Goal: Information Seeking & Learning: Learn about a topic

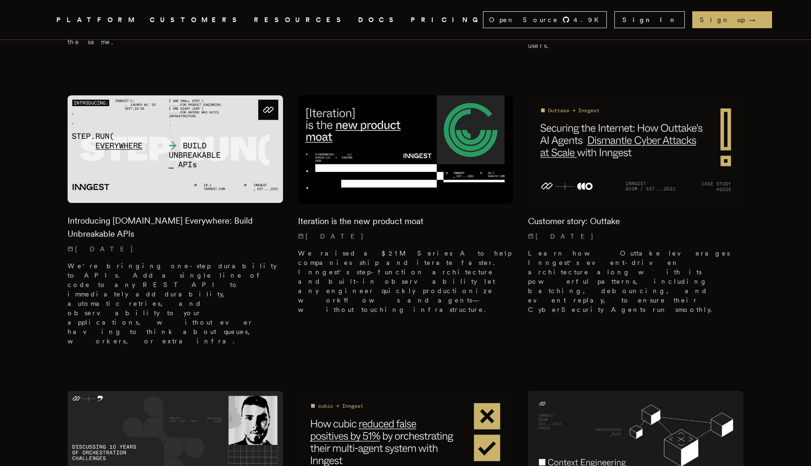
scroll to position [556, 0]
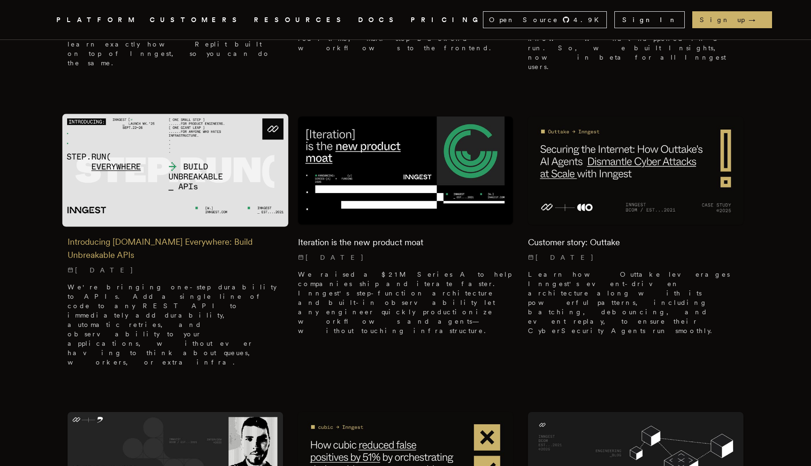
click at [123, 235] on h2 "Introducing Step.Run Everywhere: Build Unbreakable APIs" at bounding box center [175, 248] width 215 height 26
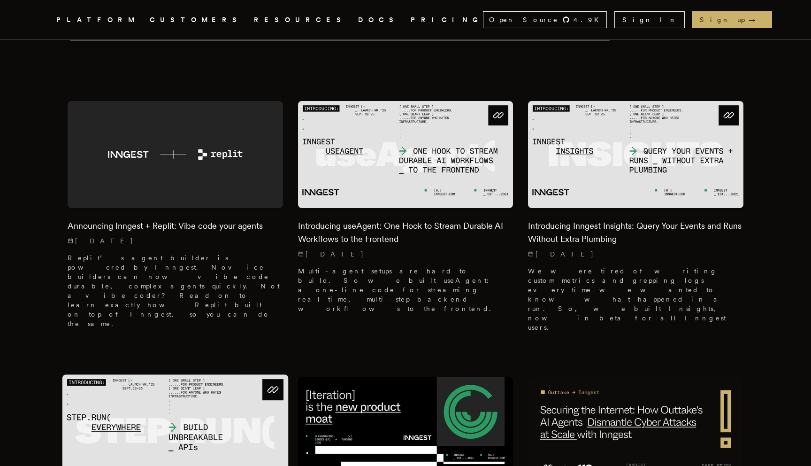
scroll to position [130, 0]
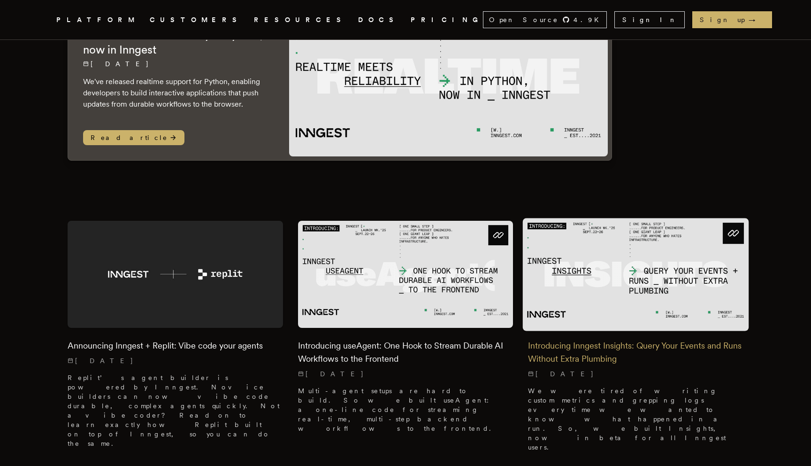
click at [582, 298] on img at bounding box center [636, 274] width 226 height 113
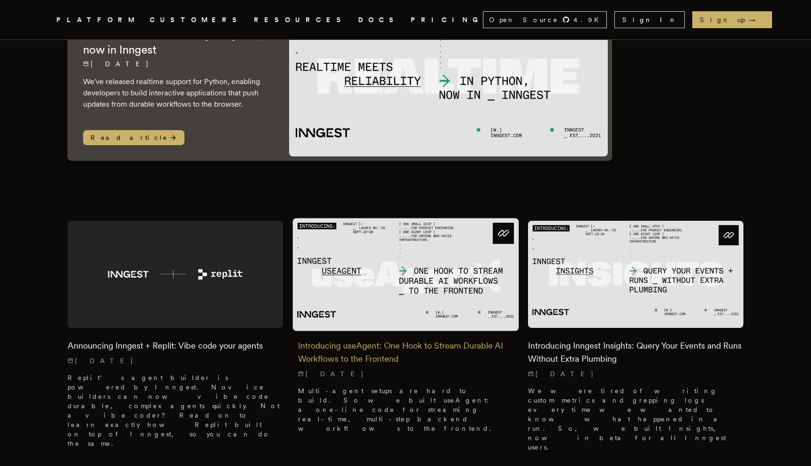
click at [320, 307] on img at bounding box center [405, 274] width 226 height 113
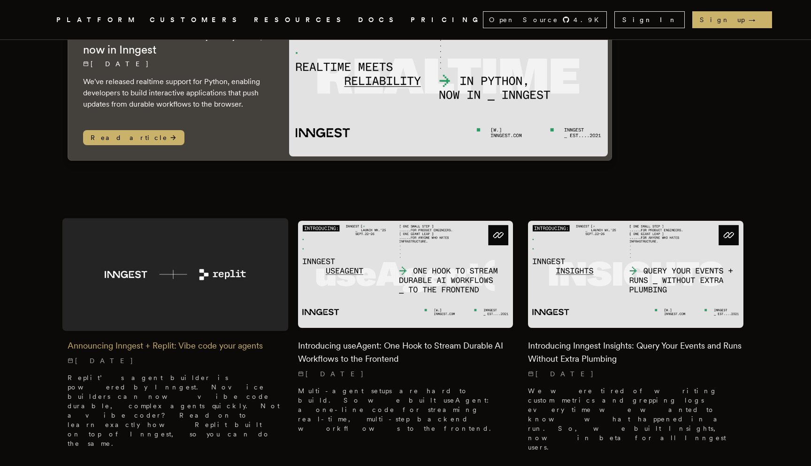
click at [179, 278] on img at bounding box center [175, 274] width 226 height 113
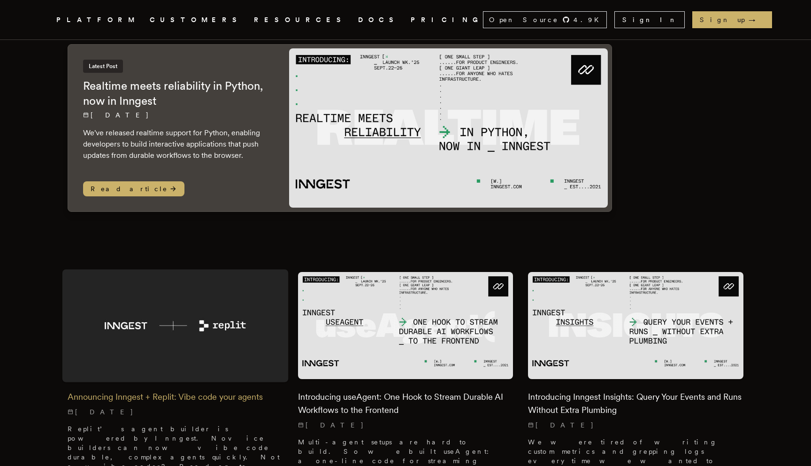
scroll to position [70, 0]
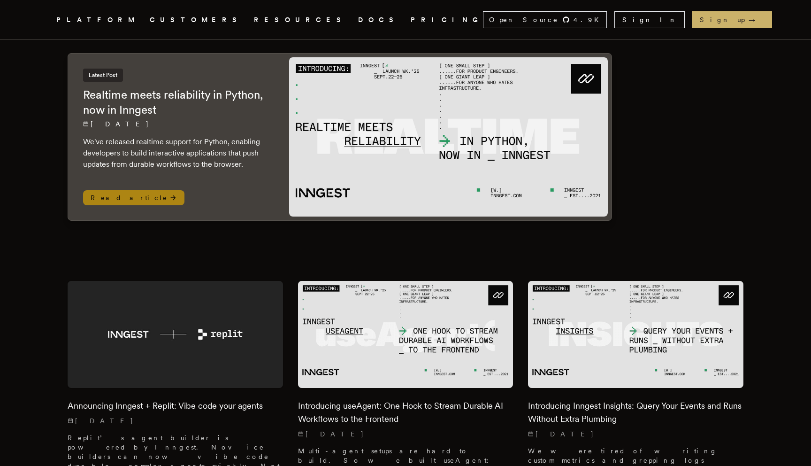
click at [195, 91] on h2 "Realtime meets reliability in Python, now in Inngest" at bounding box center [176, 102] width 187 height 30
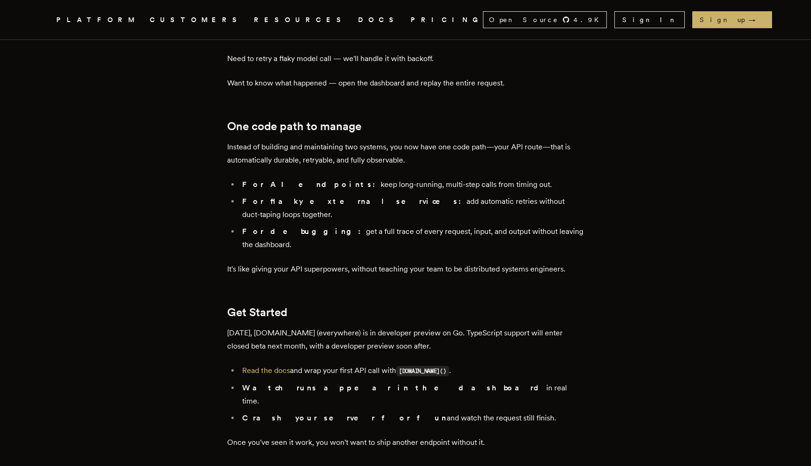
scroll to position [1473, 0]
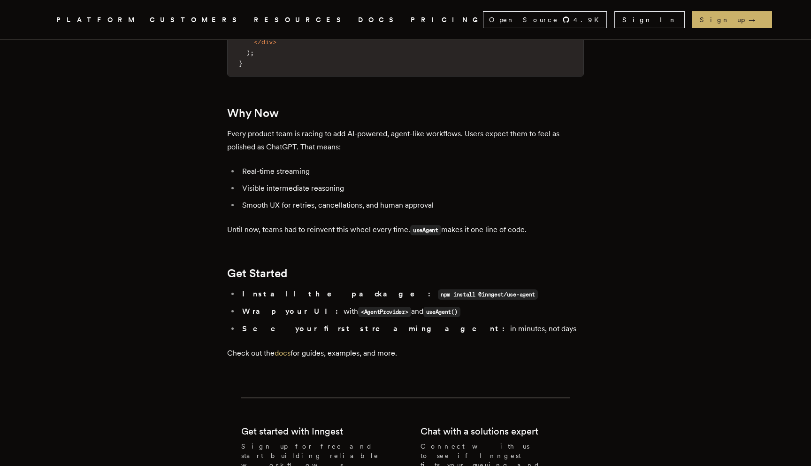
scroll to position [1653, 0]
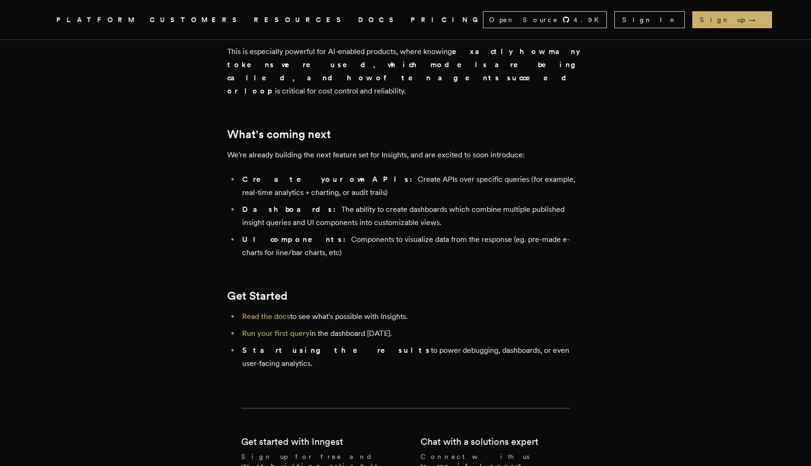
scroll to position [1858, 0]
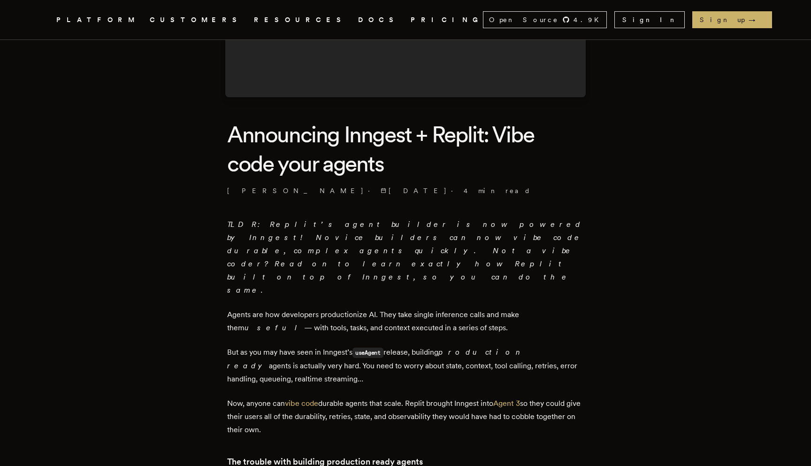
scroll to position [178, 0]
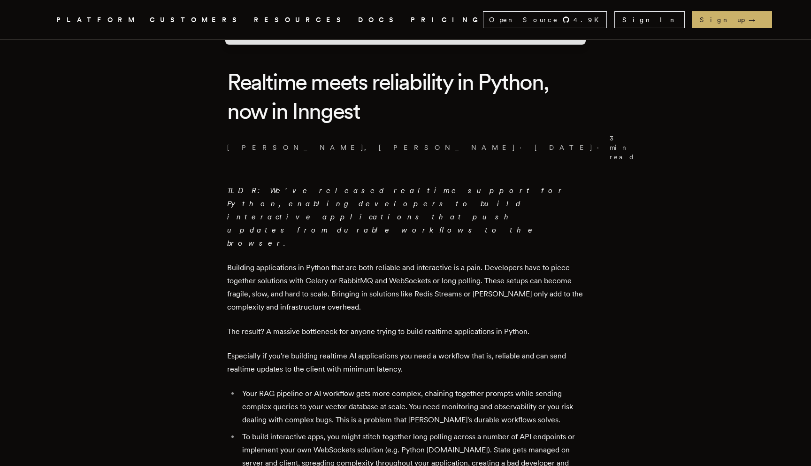
scroll to position [246, 0]
